Goal: Task Accomplishment & Management: Complete application form

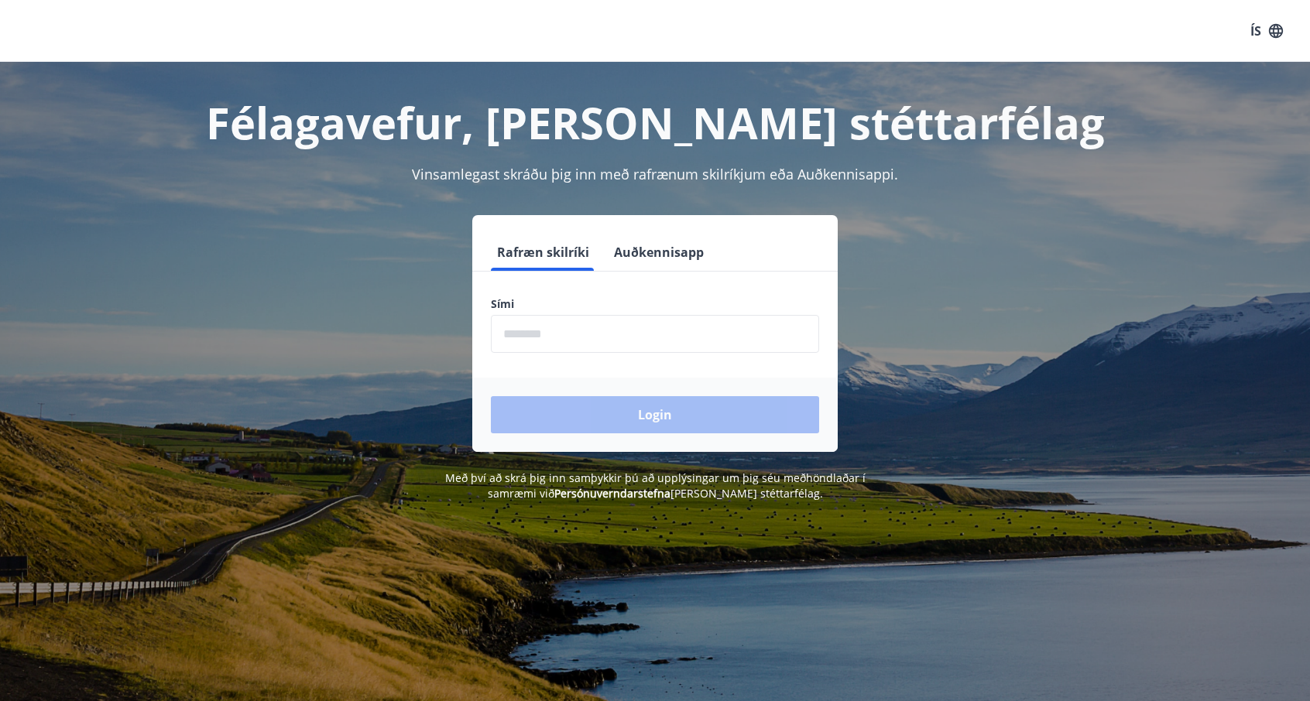
click at [582, 340] on input "phone" at bounding box center [655, 334] width 328 height 38
type input "********"
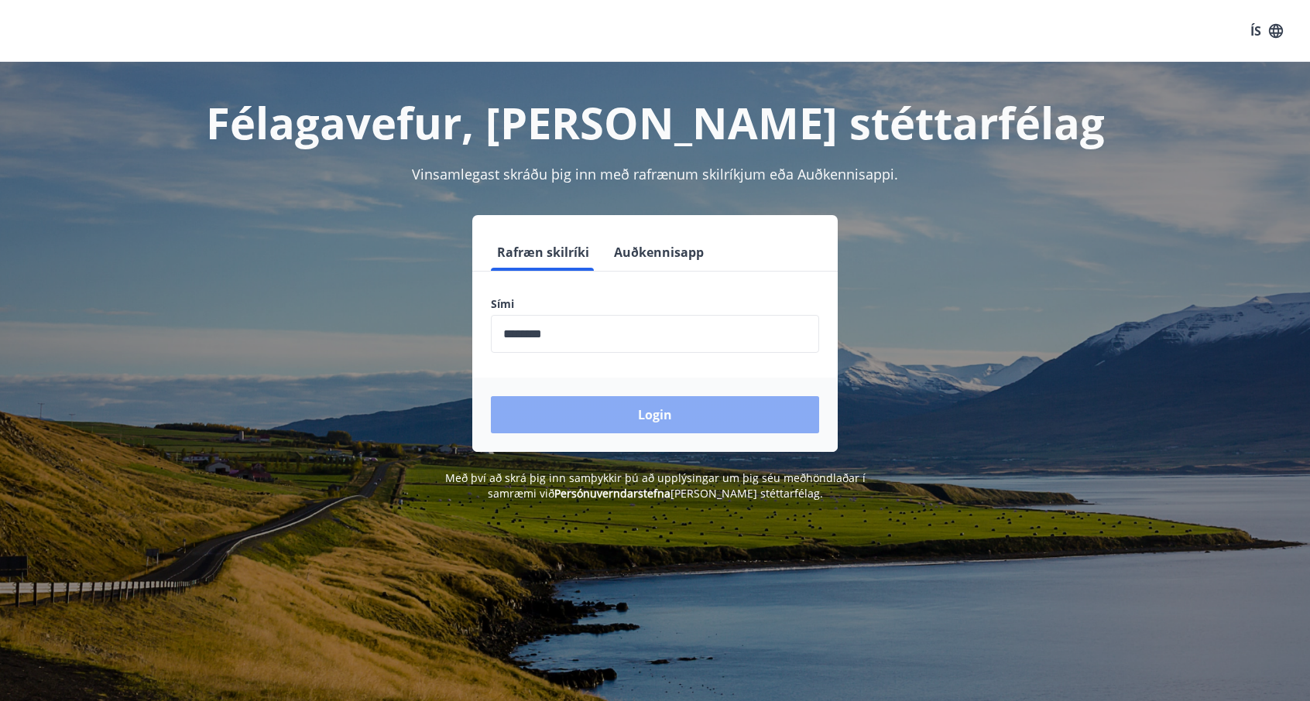
click at [604, 413] on button "Login" at bounding box center [655, 414] width 328 height 37
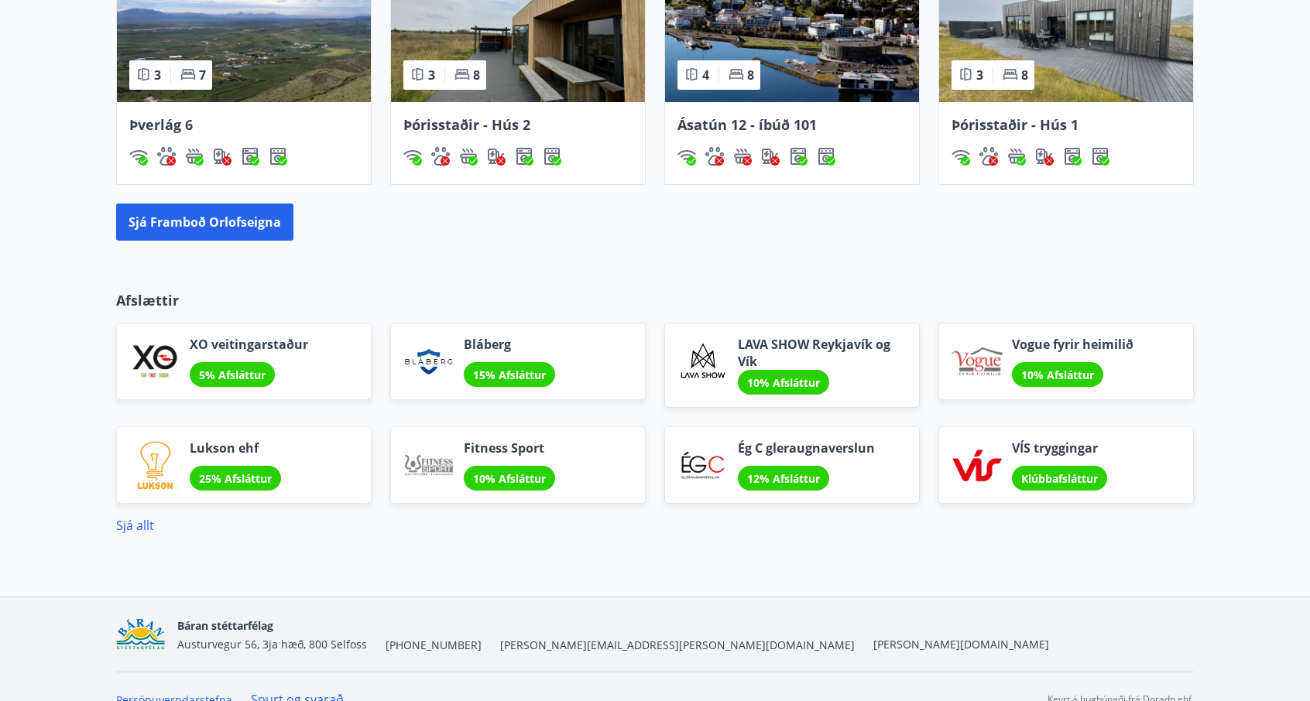
scroll to position [1175, 0]
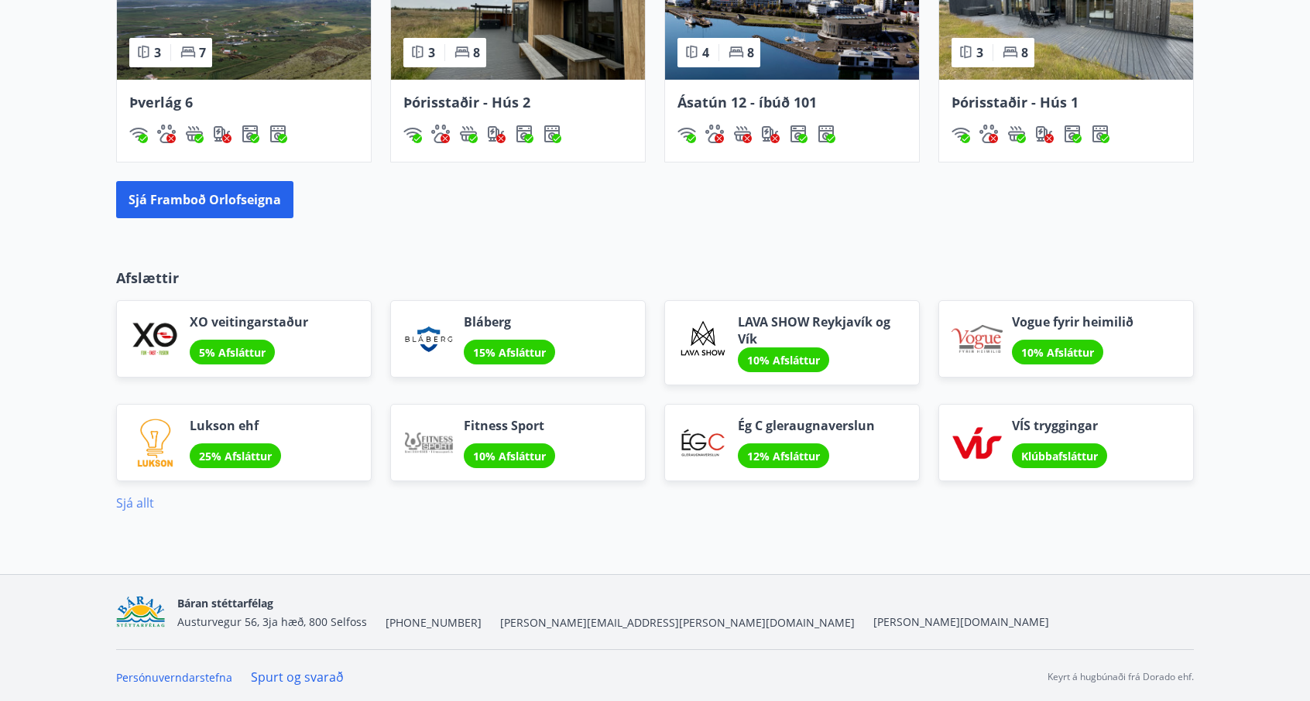
click at [136, 498] on link "Sjá allt" at bounding box center [135, 503] width 38 height 17
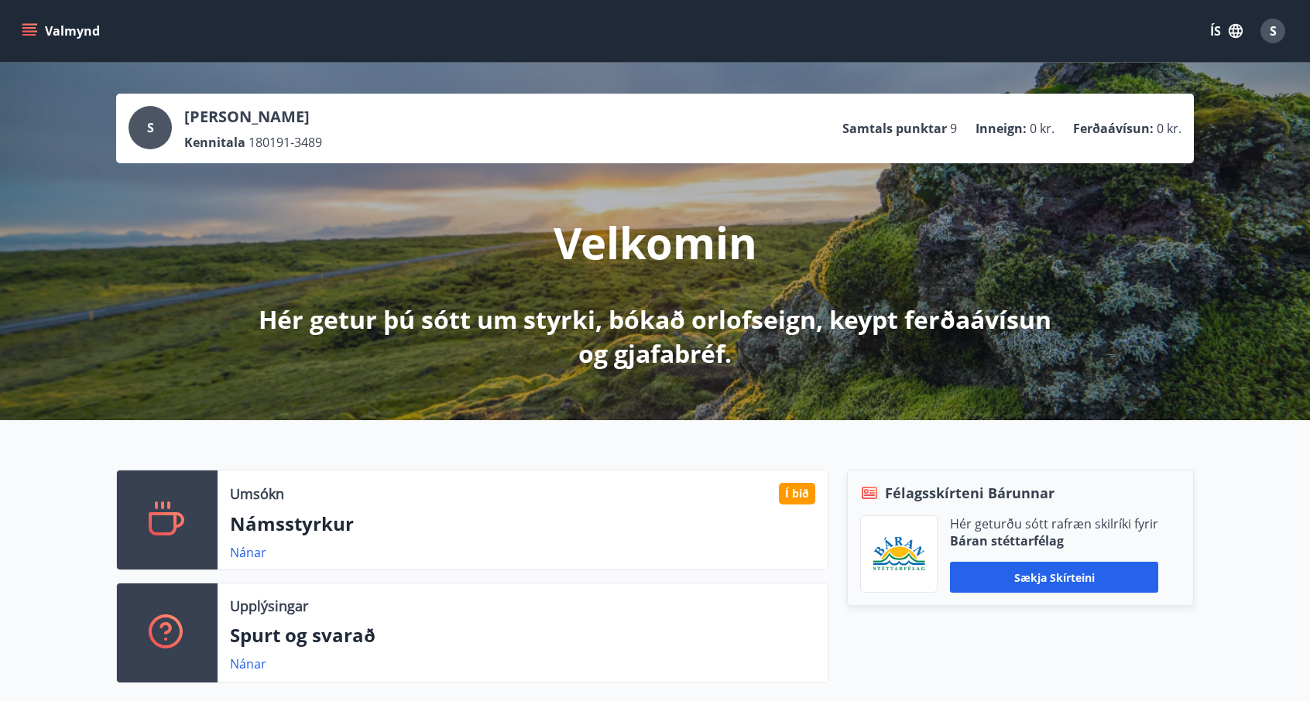
click at [73, 27] on button "Valmynd" at bounding box center [62, 31] width 87 height 28
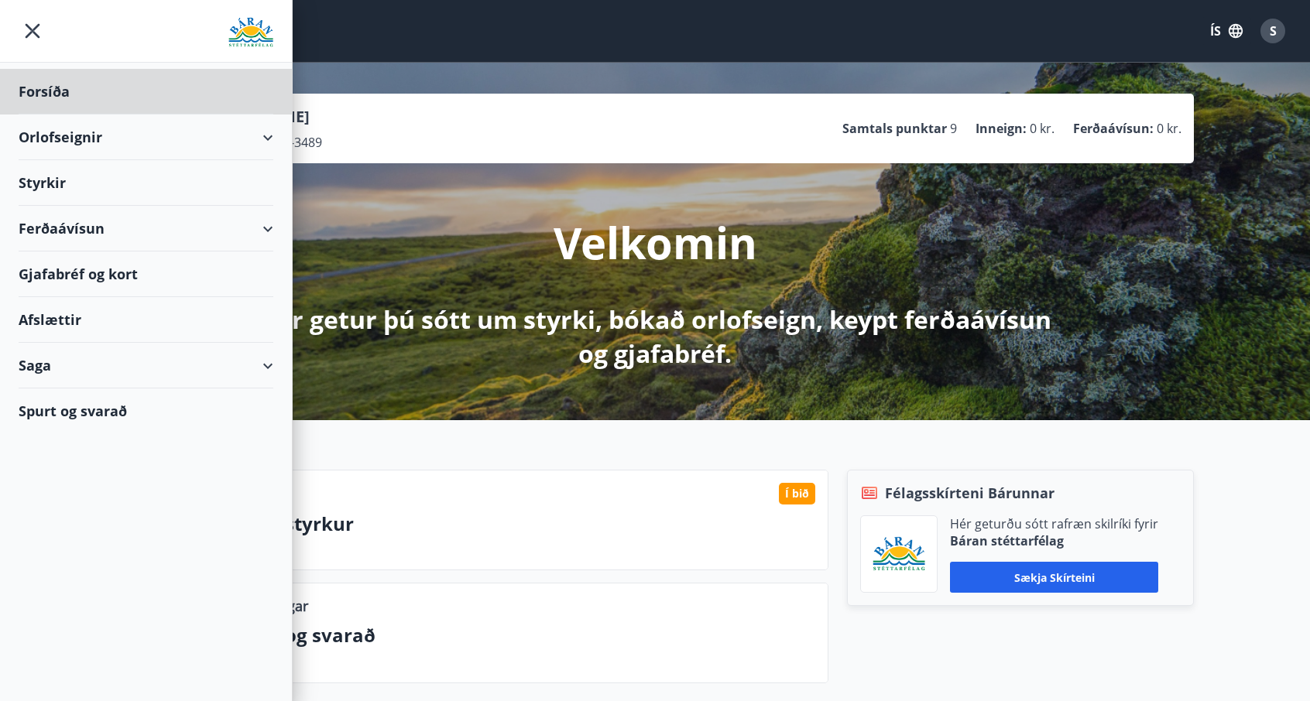
click at [110, 115] on div "Styrkir" at bounding box center [146, 92] width 255 height 46
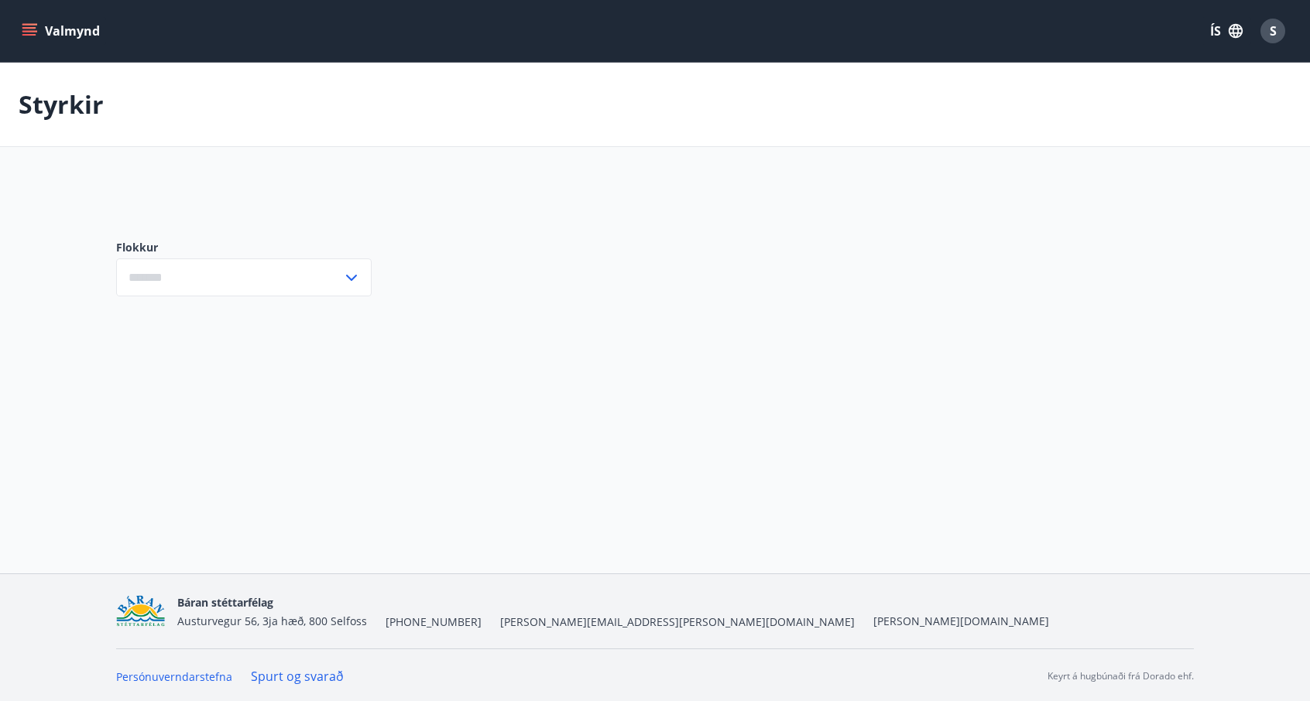
type input "***"
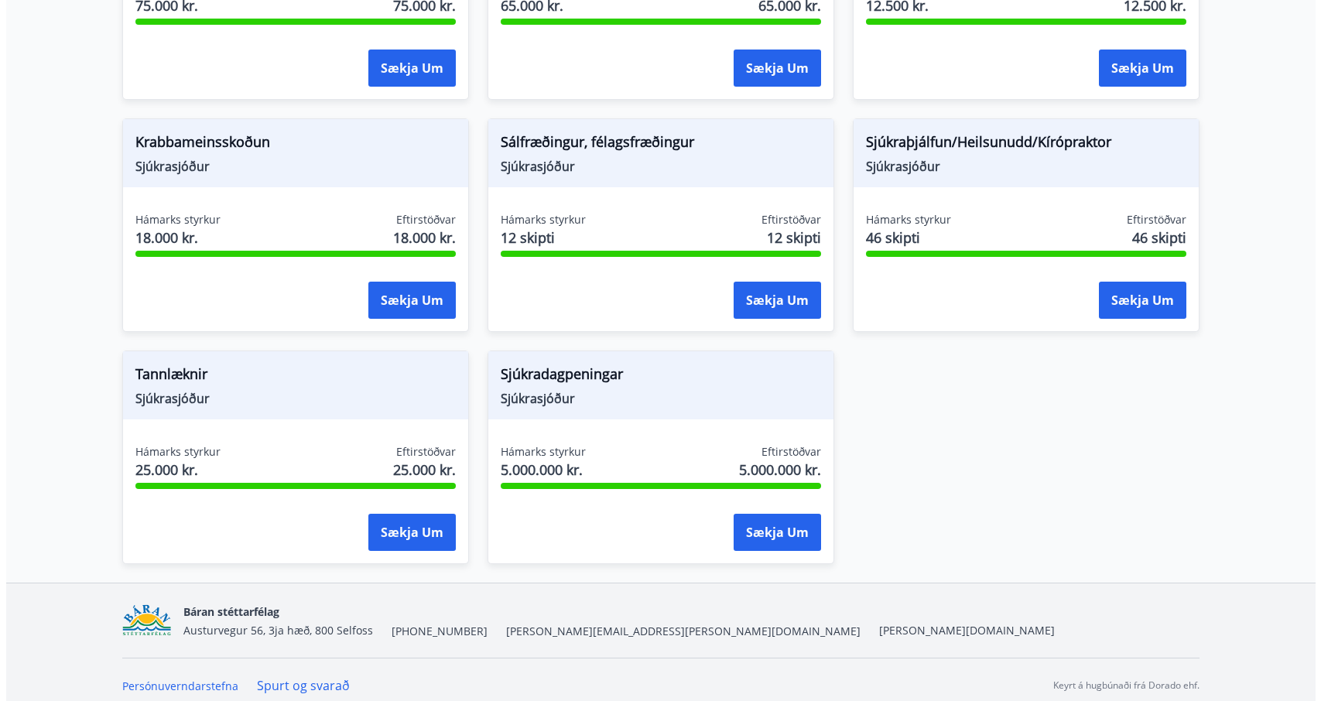
scroll to position [1117, 0]
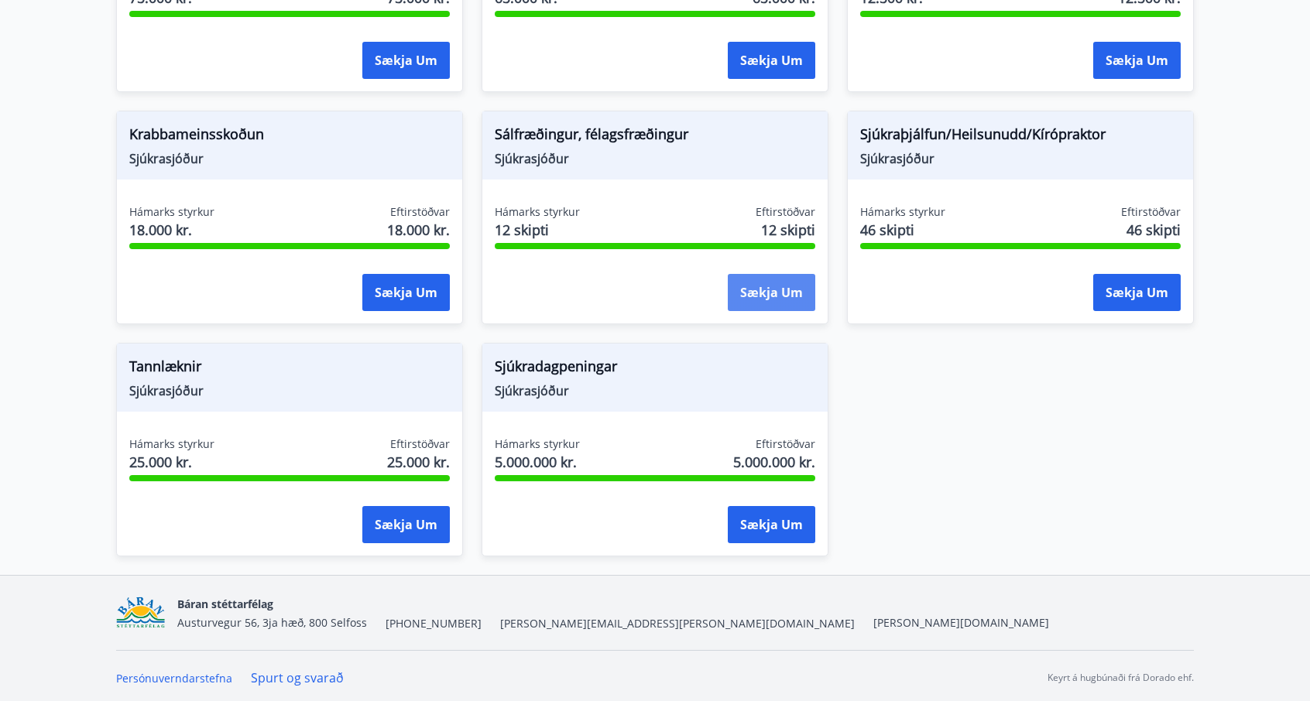
click at [748, 278] on button "Sækja um" at bounding box center [771, 292] width 87 height 37
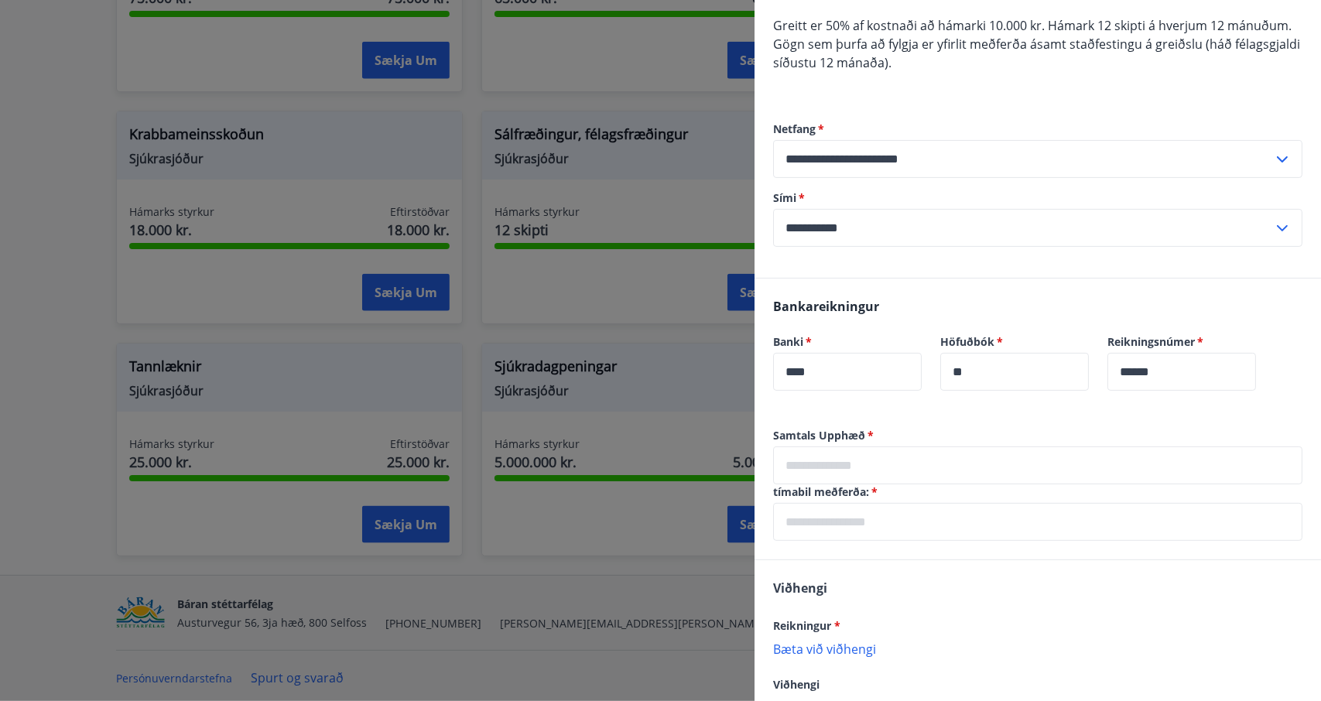
scroll to position [256, 0]
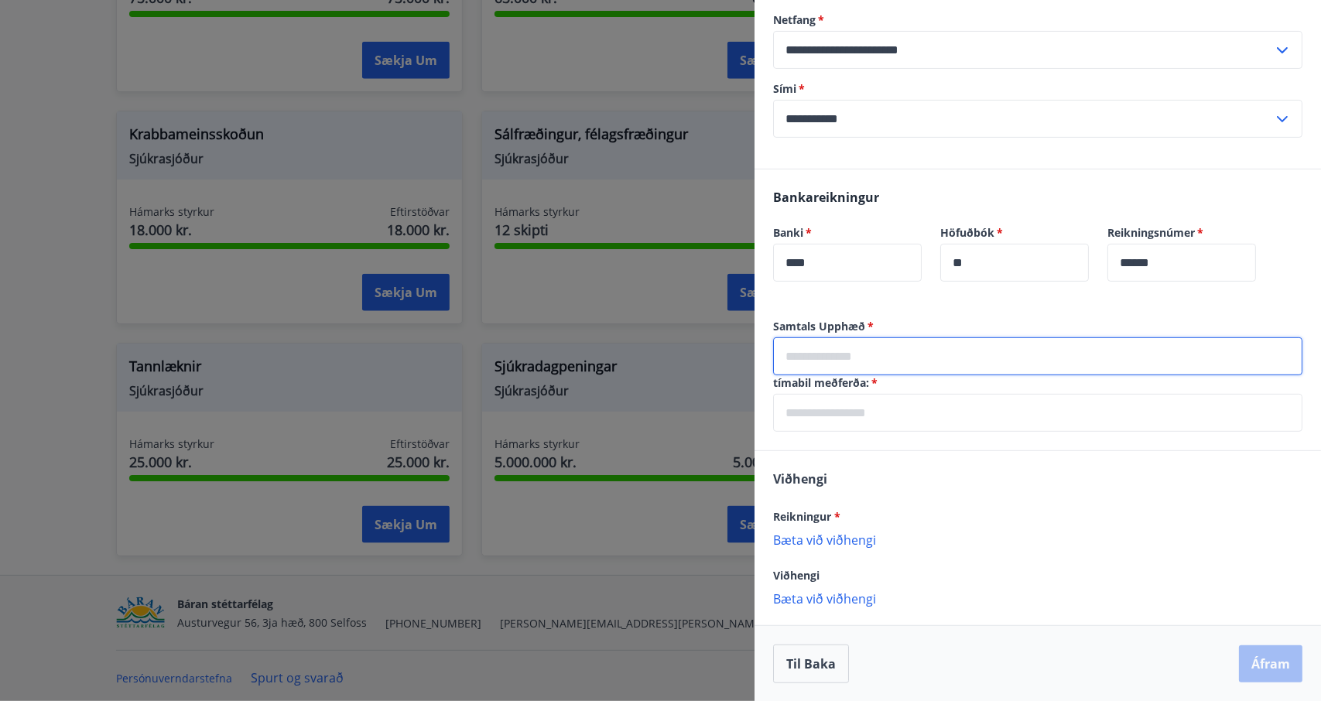
click at [820, 352] on input "text" at bounding box center [1037, 356] width 529 height 38
type input "*****"
click at [864, 423] on input "text" at bounding box center [1037, 413] width 529 height 38
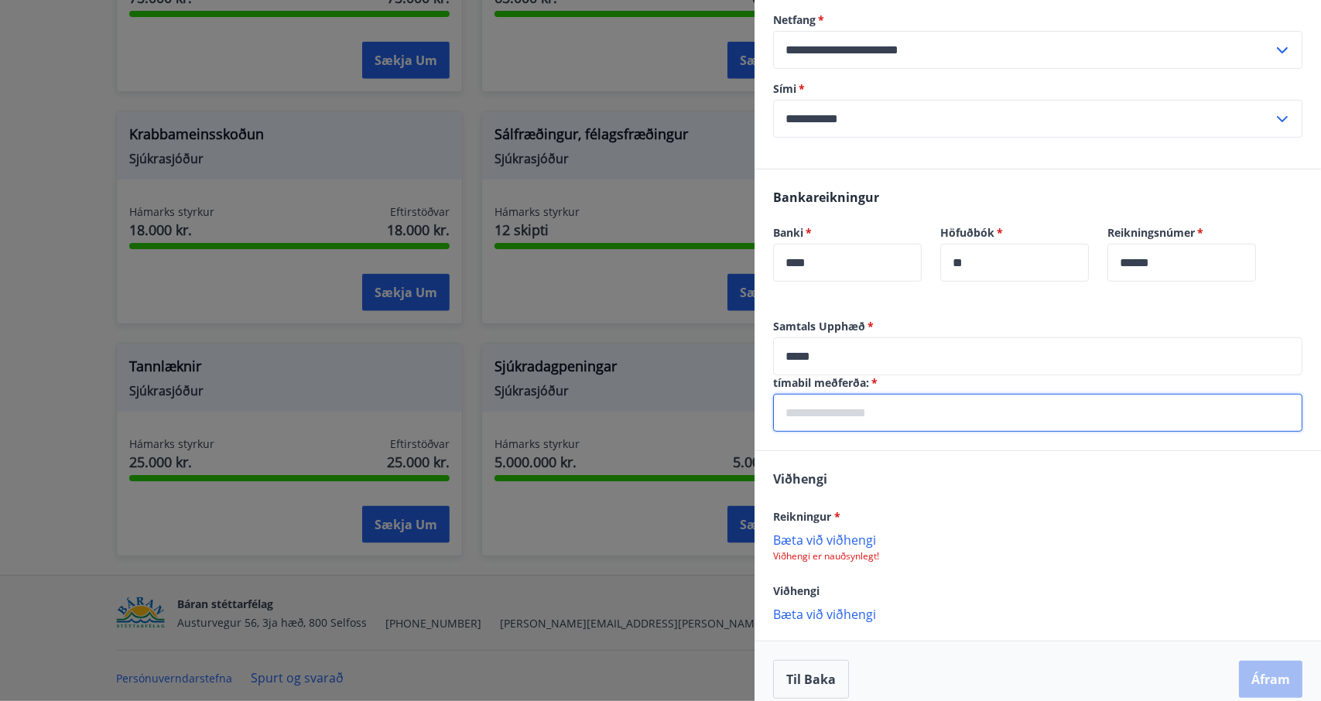
type input "*"
type input "**********"
click at [1008, 445] on div "**********" at bounding box center [1038, 385] width 567 height 132
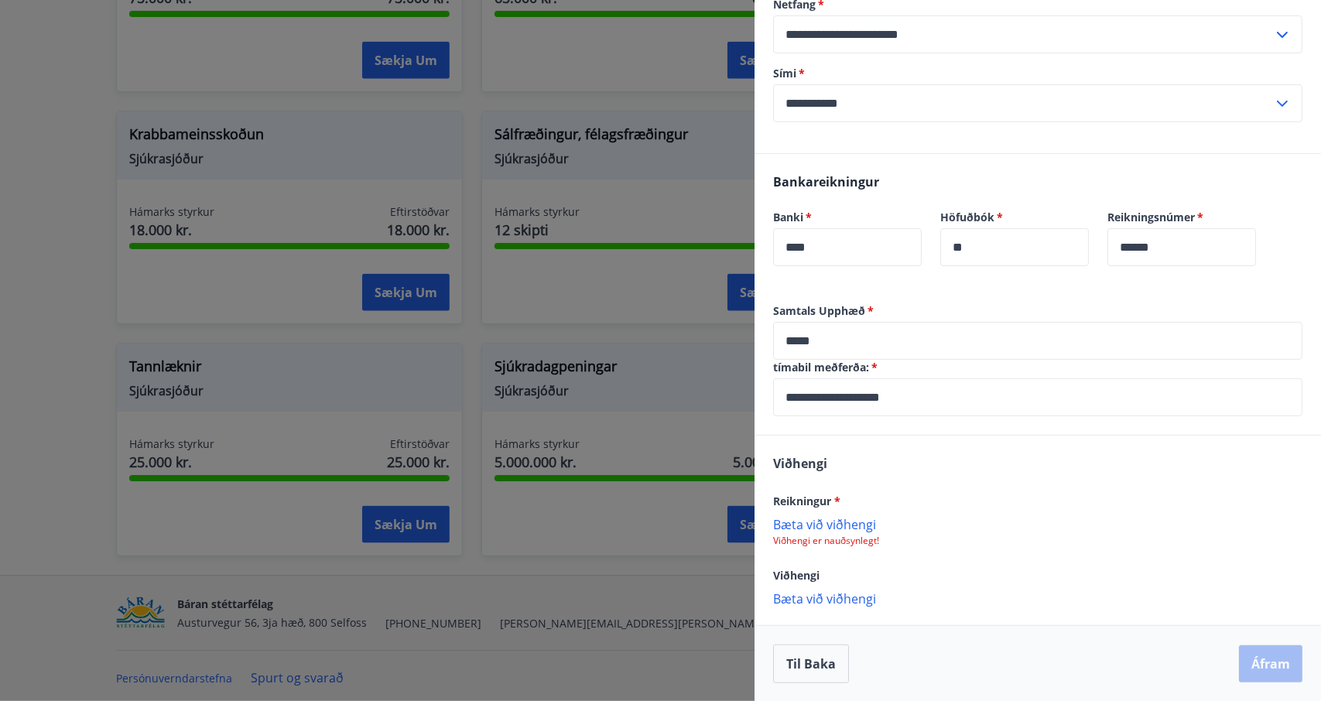
scroll to position [271, 0]
click at [858, 530] on p "Bæta við viðhengi" at bounding box center [1037, 524] width 529 height 15
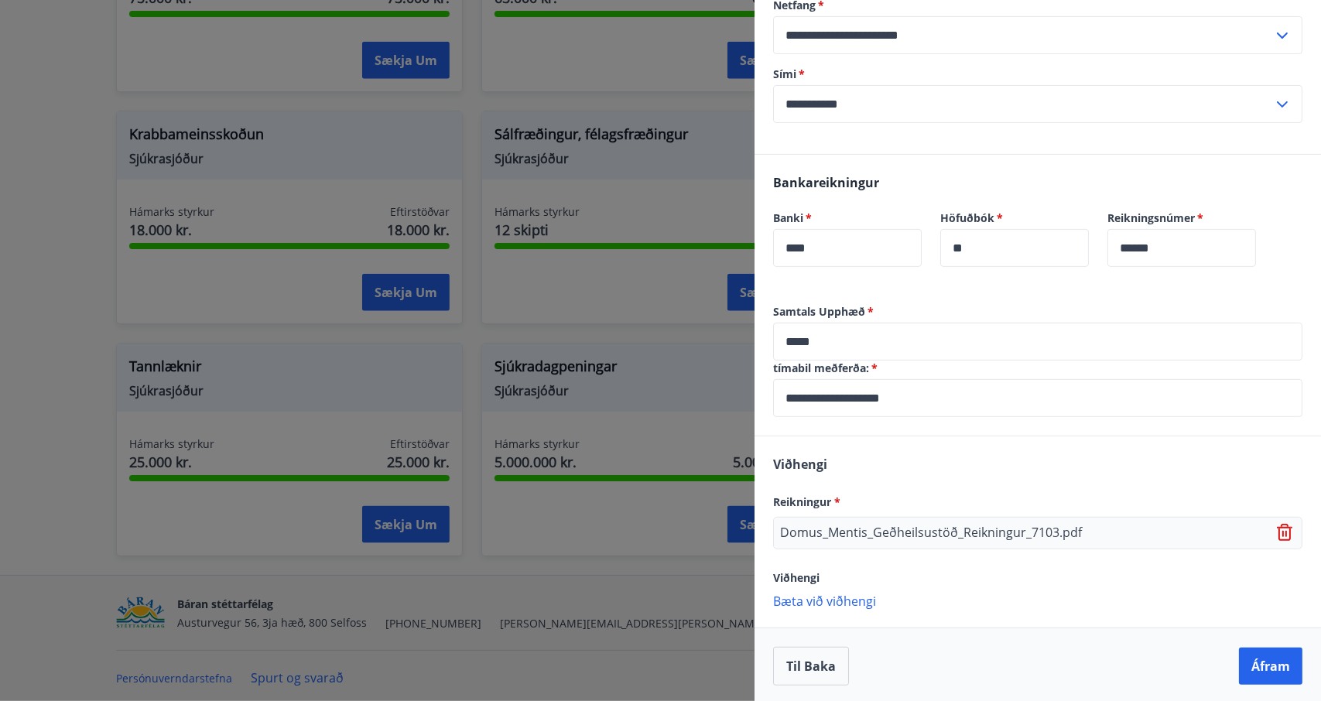
click at [961, 568] on div "Viðhengi" at bounding box center [1037, 577] width 529 height 19
click at [834, 601] on p "Bæta við viðhengi" at bounding box center [1037, 598] width 529 height 15
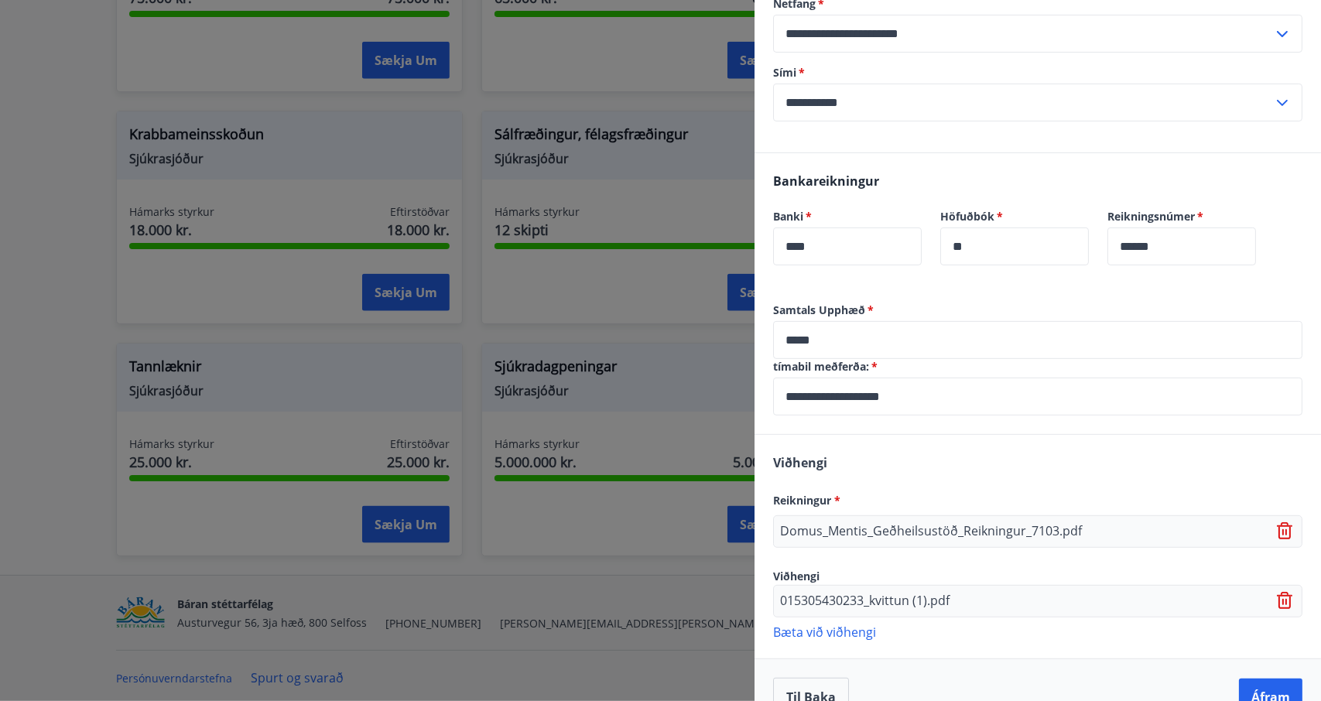
click at [856, 632] on p "Bæta við viðhengi" at bounding box center [1037, 631] width 529 height 15
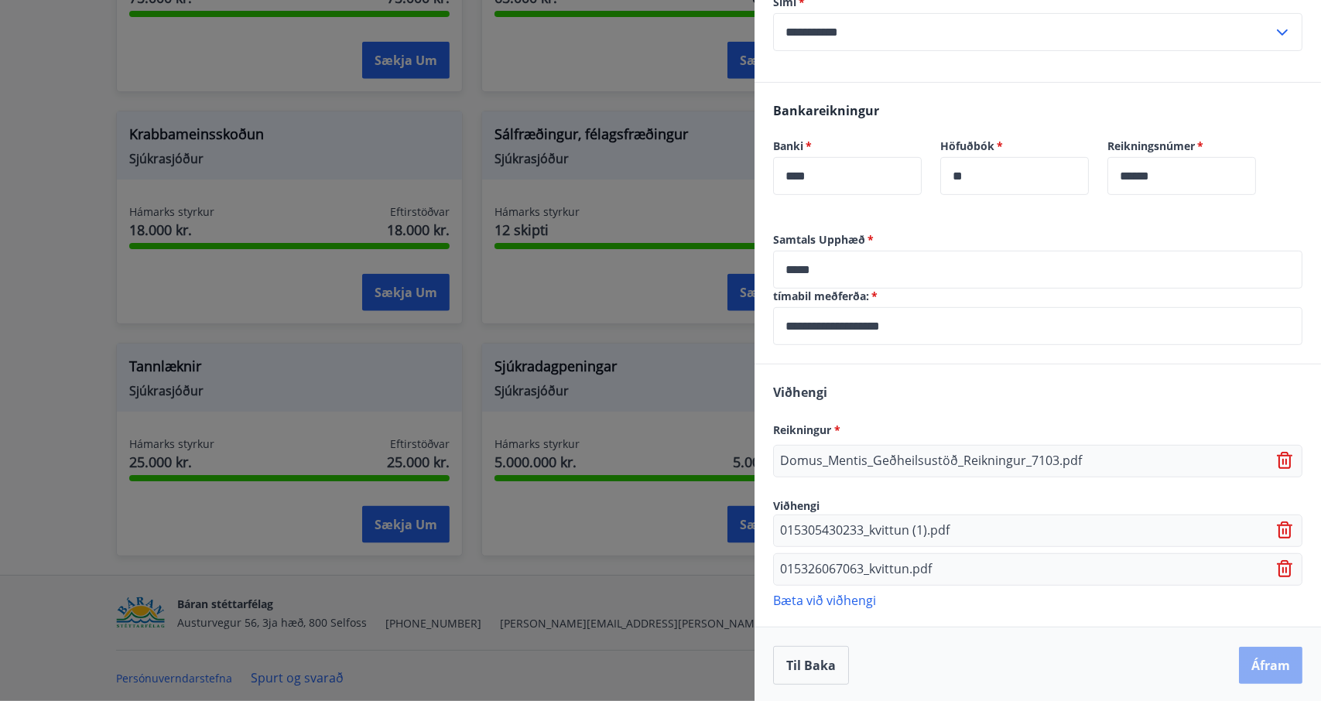
click at [1249, 659] on button "Áfram" at bounding box center [1270, 665] width 63 height 37
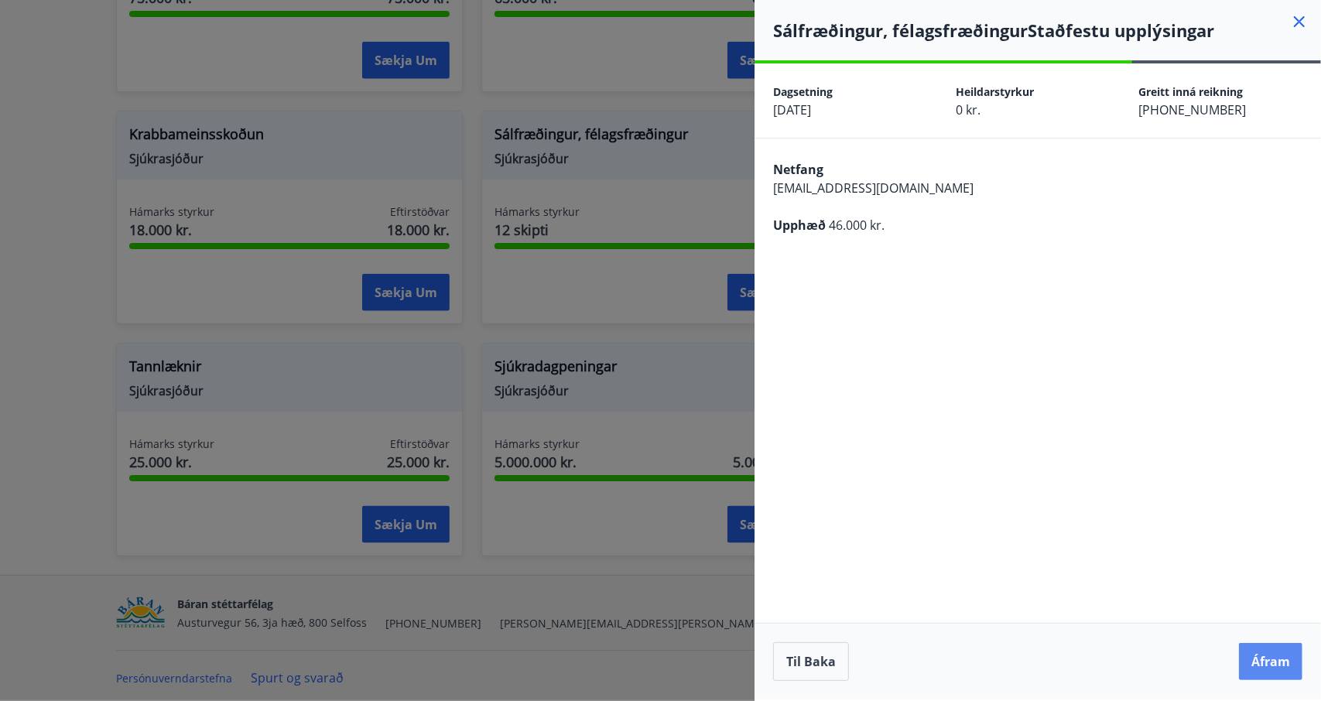
click at [1249, 659] on button "Áfram" at bounding box center [1270, 661] width 63 height 37
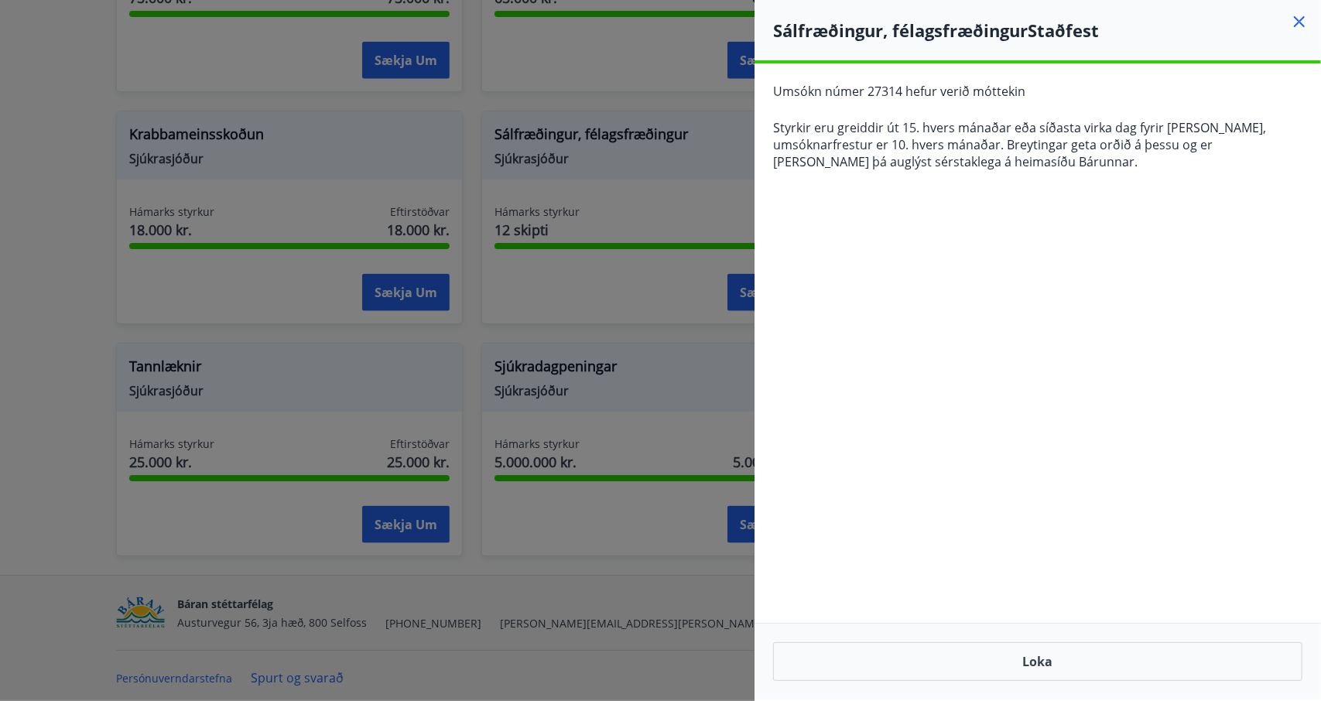
click at [1299, 15] on icon at bounding box center [1299, 21] width 19 height 19
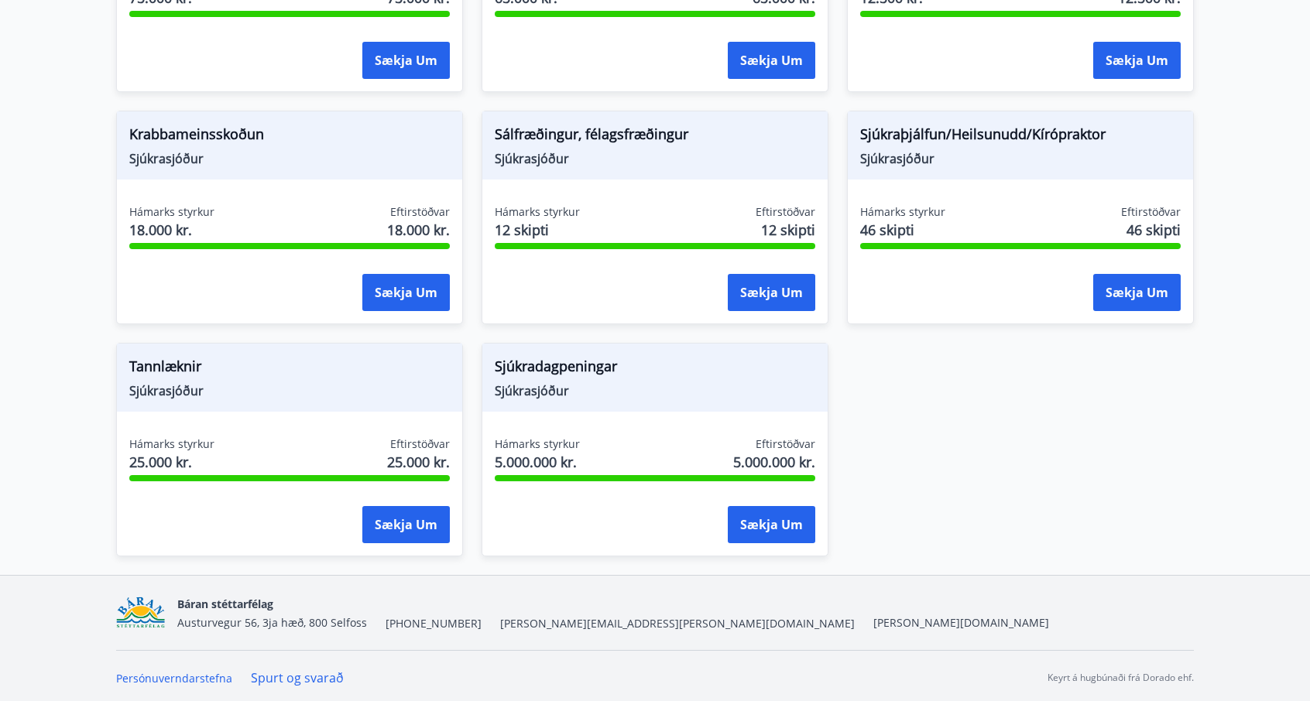
click at [1120, 293] on button "Sækja um" at bounding box center [1136, 292] width 87 height 37
